Goal: Task Accomplishment & Management: Use online tool/utility

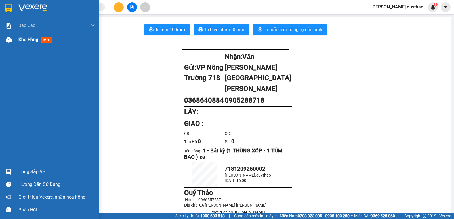
click at [26, 37] on span "Kho hàng" at bounding box center [28, 39] width 20 height 5
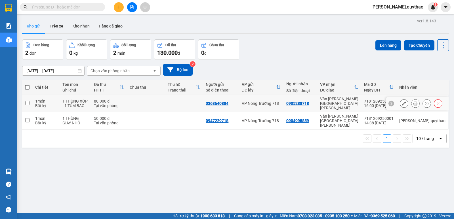
click at [26, 101] on input "checkbox" at bounding box center [27, 103] width 4 height 4
checkbox input "true"
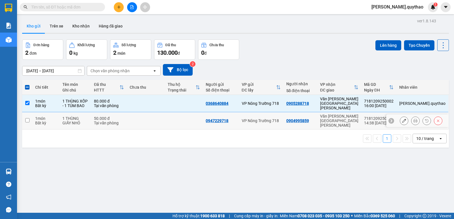
click at [26, 118] on input "checkbox" at bounding box center [27, 120] width 4 height 4
checkbox input "true"
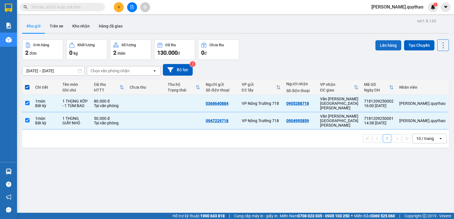
click at [382, 45] on button "Lên hàng" at bounding box center [389, 45] width 26 height 10
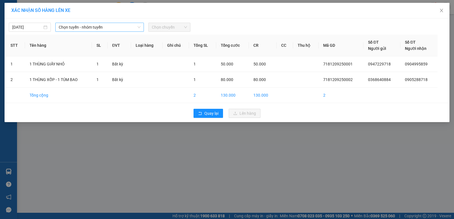
click at [123, 28] on span "Chọn tuyến - nhóm tuyến" at bounding box center [100, 27] width 82 height 9
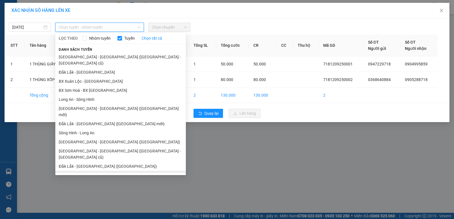
scroll to position [25, 0]
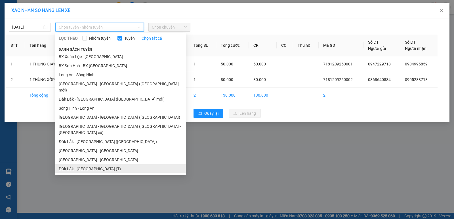
click at [93, 165] on li "Đắk Lắk - [GEOGRAPHIC_DATA] (T)" at bounding box center [120, 169] width 131 height 9
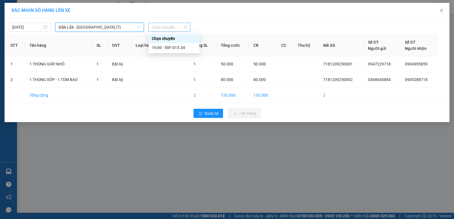
click at [172, 27] on span "Chọn chuyến" at bounding box center [169, 27] width 35 height 9
click at [171, 47] on div "16:00 - 50F-015.34" at bounding box center [174, 48] width 44 height 6
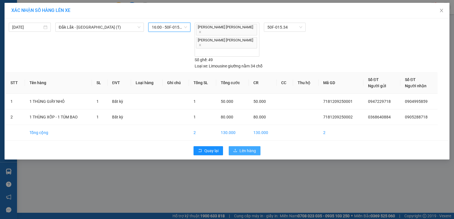
click at [247, 148] on span "Lên hàng" at bounding box center [248, 151] width 16 height 6
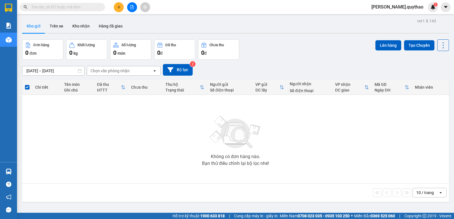
click at [133, 8] on icon "file-add" at bounding box center [132, 7] width 4 height 4
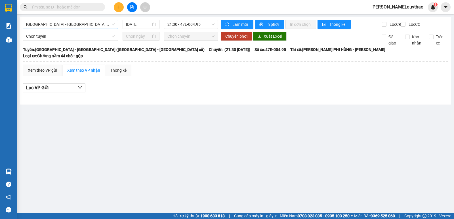
click at [83, 23] on span "[GEOGRAPHIC_DATA] - [GEOGRAPHIC_DATA] ([GEOGRAPHIC_DATA] - [GEOGRAPHIC_DATA] cũ)" at bounding box center [70, 24] width 89 height 9
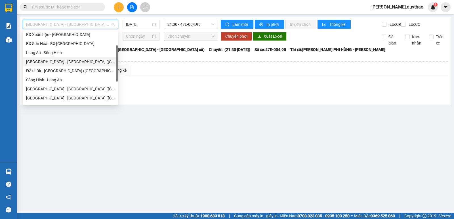
scroll to position [79, 0]
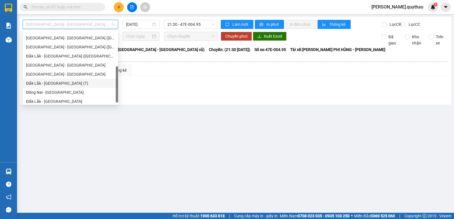
click at [69, 84] on div "Đắk Lắk - [GEOGRAPHIC_DATA] (T)" at bounding box center [70, 83] width 89 height 6
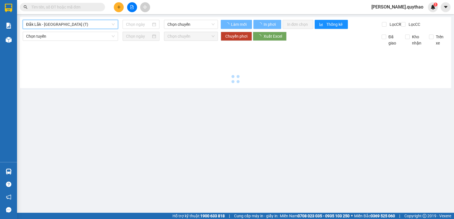
type input "[DATE]"
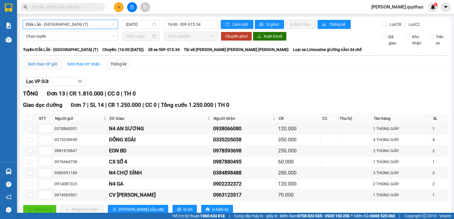
click at [48, 67] on div "Xem theo VP gửi" at bounding box center [42, 64] width 29 height 6
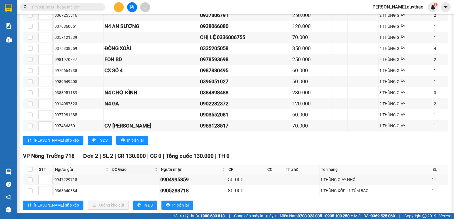
scroll to position [131, 0]
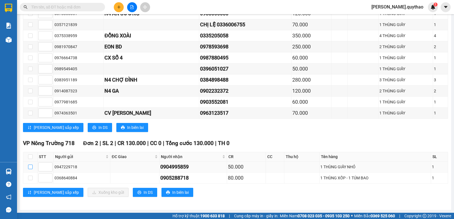
click at [32, 167] on input "checkbox" at bounding box center [30, 167] width 5 height 5
checkbox input "true"
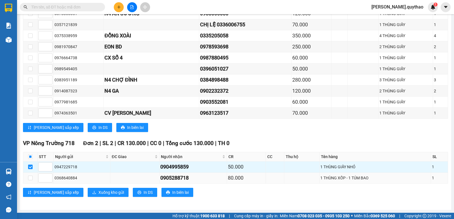
click at [33, 180] on td at bounding box center [30, 178] width 14 height 11
click at [30, 179] on input "checkbox" at bounding box center [30, 178] width 5 height 5
checkbox input "true"
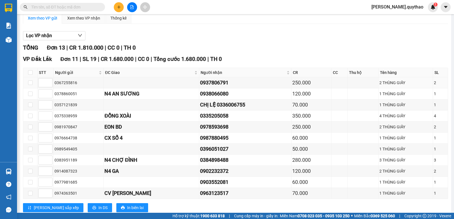
scroll to position [0, 0]
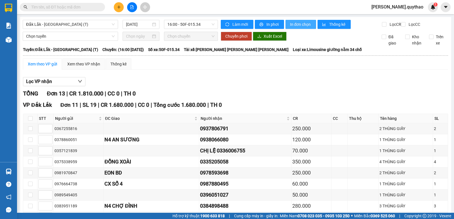
click at [300, 25] on span "In đơn chọn" at bounding box center [301, 24] width 22 height 6
